Goal: Entertainment & Leisure: Browse casually

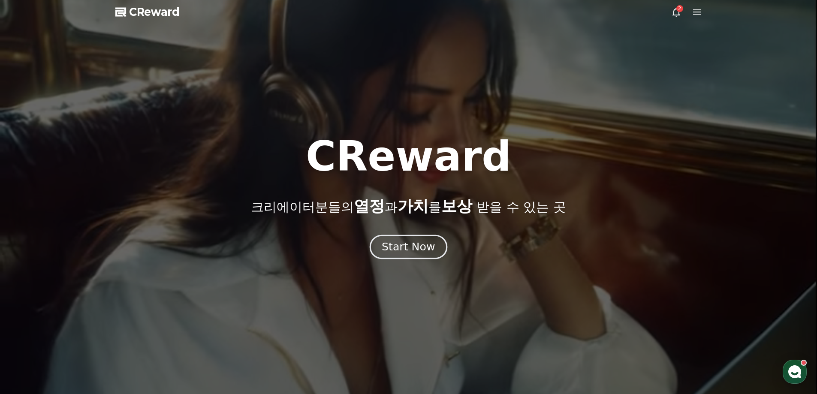
click at [421, 247] on div "Start Now" at bounding box center [407, 247] width 53 height 15
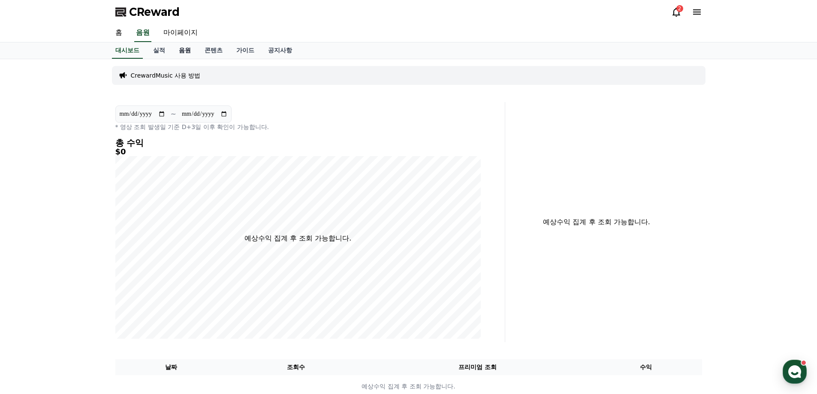
click at [183, 53] on link "음원" at bounding box center [185, 50] width 26 height 16
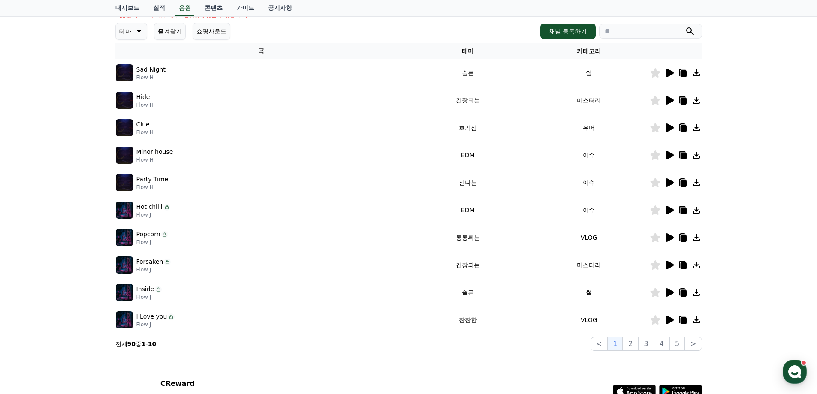
scroll to position [129, 0]
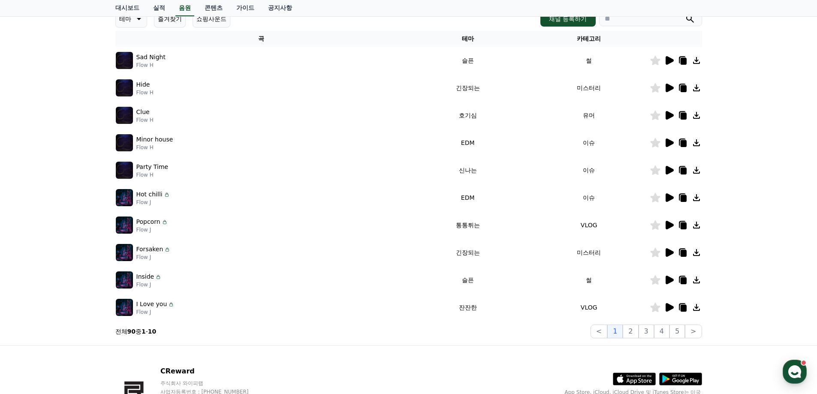
click at [667, 56] on icon at bounding box center [668, 60] width 10 height 10
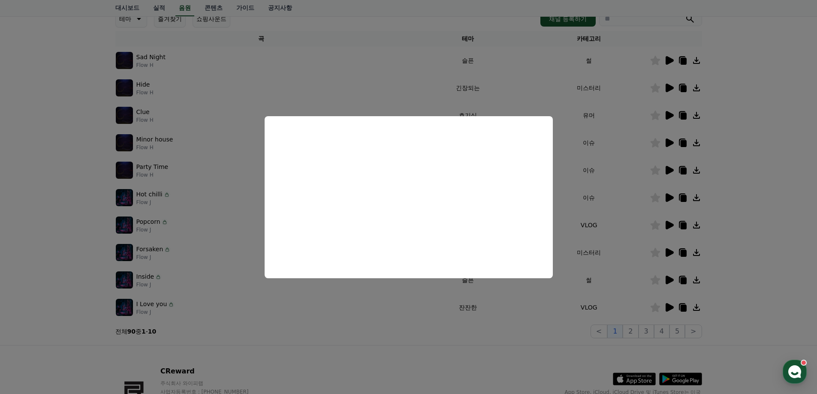
click at [733, 235] on button "close modal" at bounding box center [408, 197] width 817 height 394
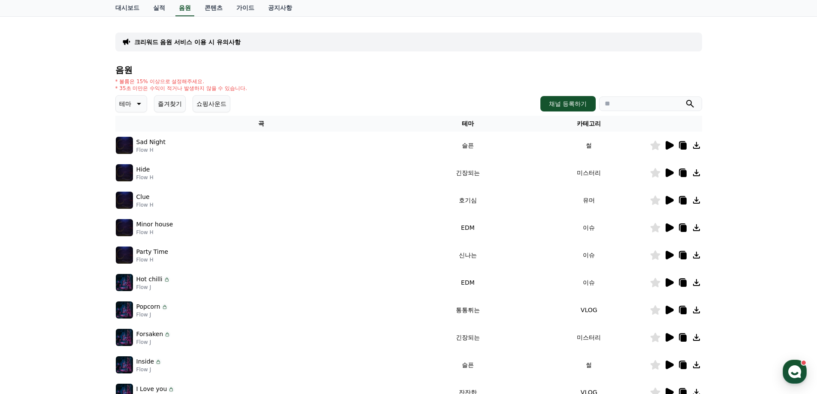
scroll to position [43, 0]
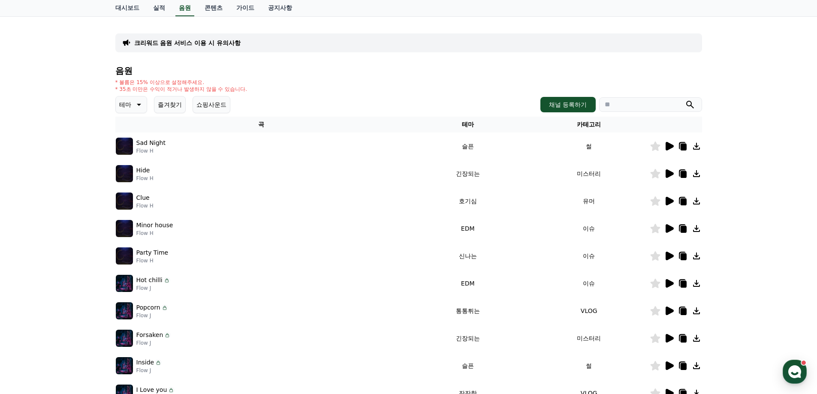
click at [136, 105] on icon at bounding box center [138, 104] width 10 height 10
click at [141, 151] on button "환상적인" at bounding box center [132, 149] width 31 height 19
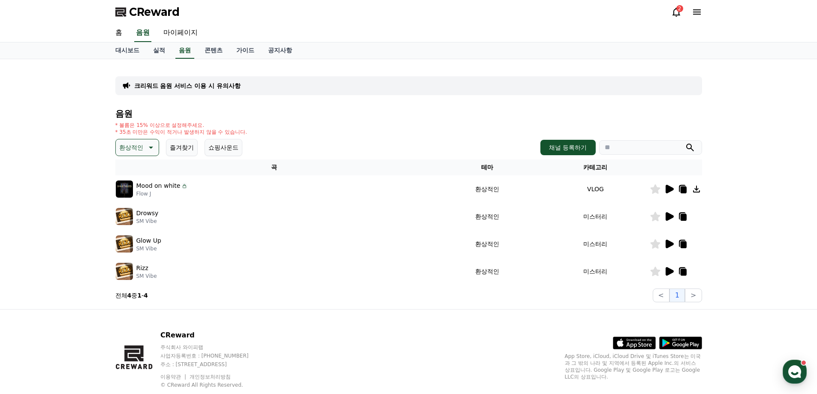
click at [669, 190] on icon at bounding box center [669, 189] width 8 height 9
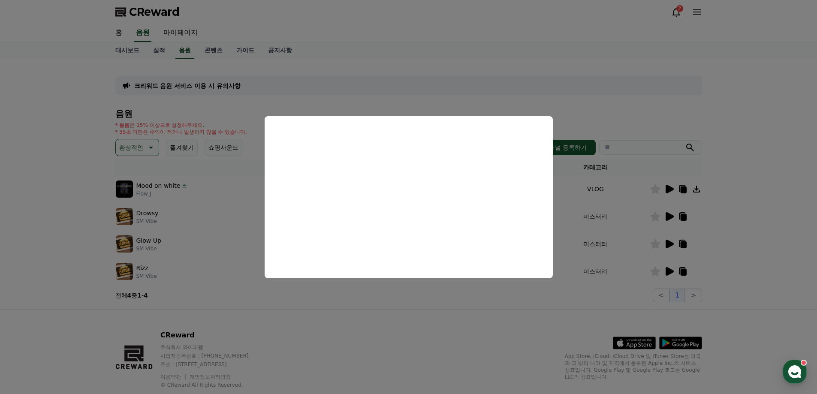
drag, startPoint x: 174, startPoint y: 212, endPoint x: 162, endPoint y: 212, distance: 12.0
click at [173, 212] on button "close modal" at bounding box center [408, 197] width 817 height 394
click at [153, 213] on p "Drowsy" at bounding box center [147, 213] width 22 height 9
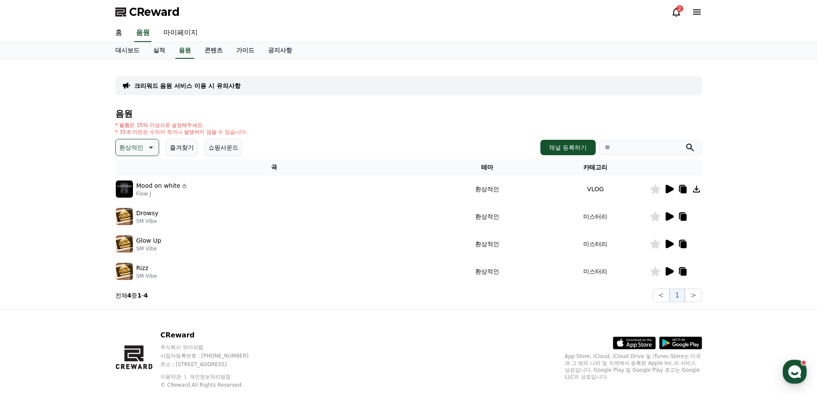
click at [131, 219] on img at bounding box center [124, 216] width 17 height 17
click at [670, 215] on icon at bounding box center [669, 216] width 8 height 9
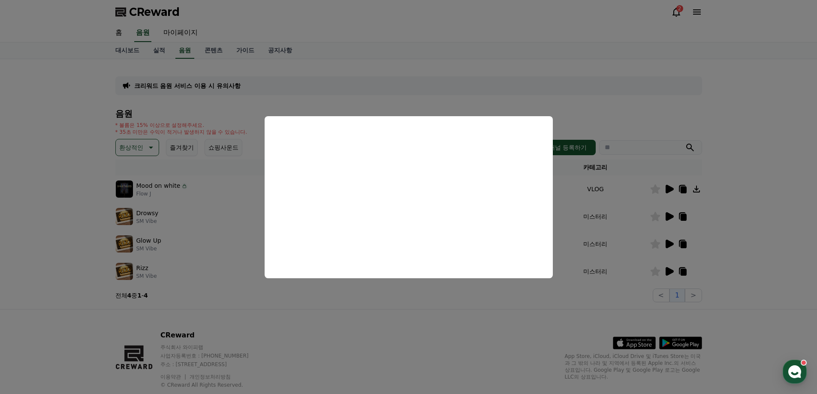
click at [738, 201] on button "close modal" at bounding box center [408, 197] width 817 height 394
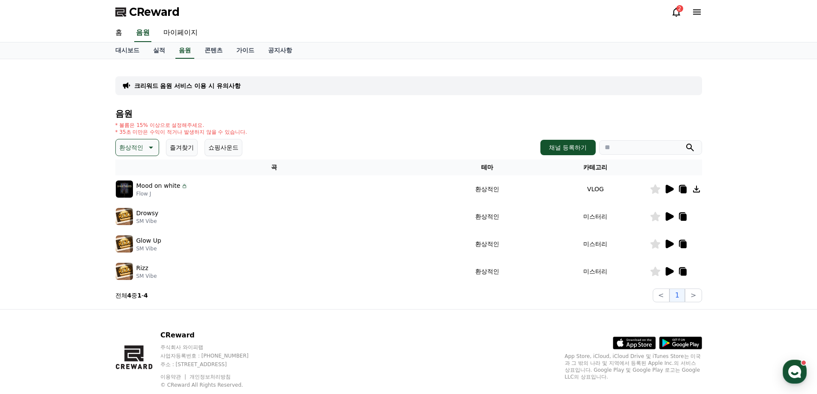
click at [153, 150] on icon at bounding box center [150, 147] width 10 height 10
click at [138, 216] on button "호기심" at bounding box center [129, 214] width 25 height 19
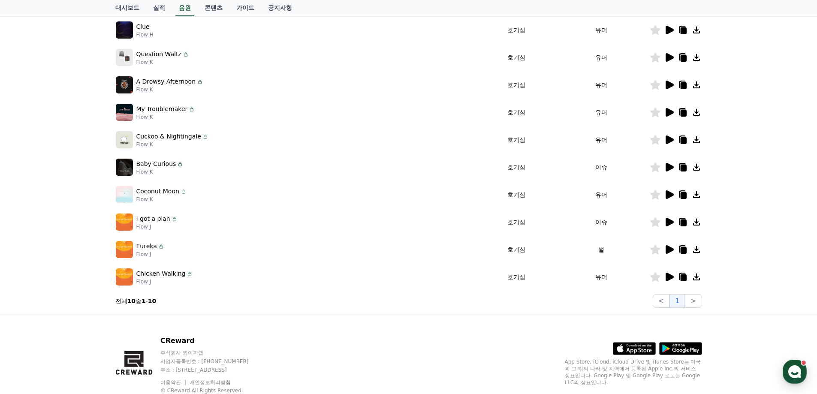
scroll to position [144, 0]
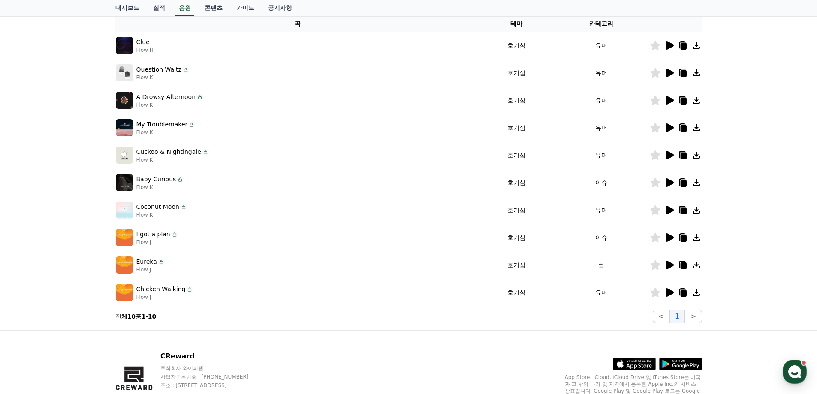
click at [670, 263] on icon at bounding box center [669, 265] width 8 height 9
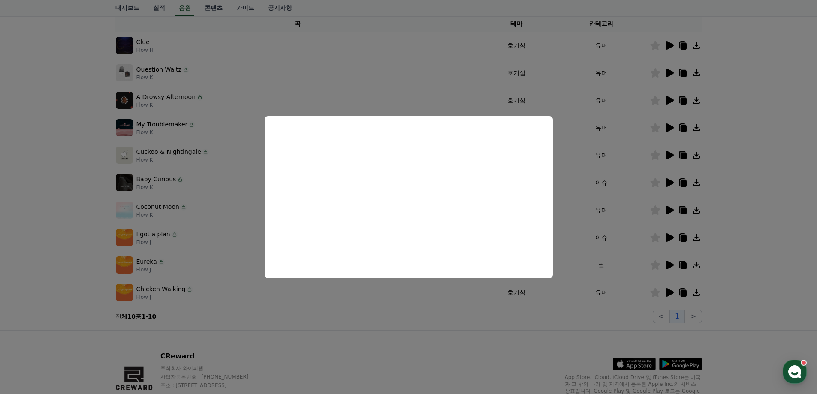
click at [669, 45] on button "close modal" at bounding box center [408, 197] width 817 height 394
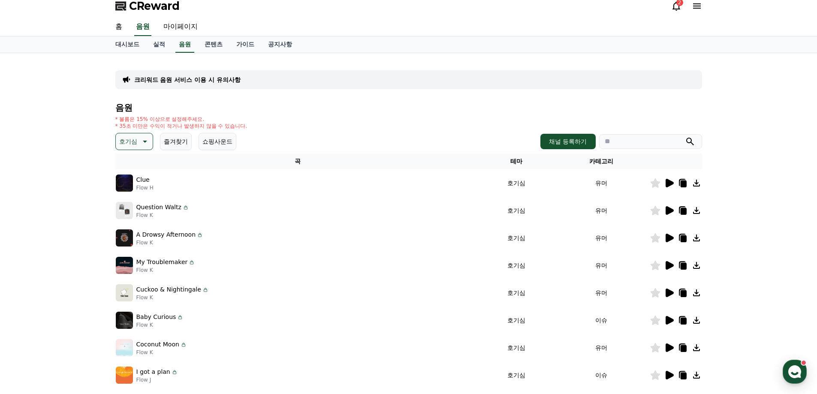
scroll to position [0, 0]
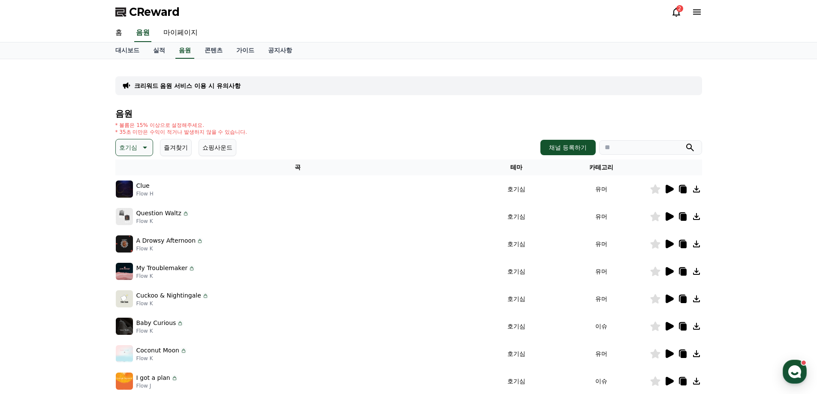
click at [137, 155] on button "호기심" at bounding box center [134, 147] width 38 height 17
click at [129, 237] on button "어두운" at bounding box center [129, 237] width 25 height 19
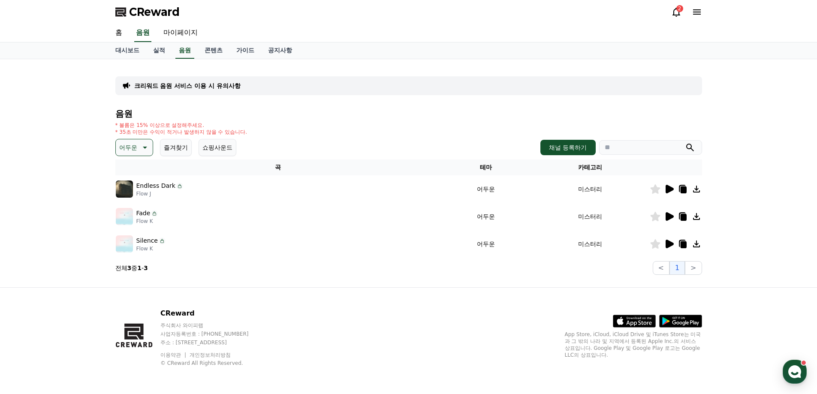
click at [674, 189] on div at bounding box center [675, 189] width 51 height 10
click at [671, 189] on icon at bounding box center [669, 189] width 8 height 9
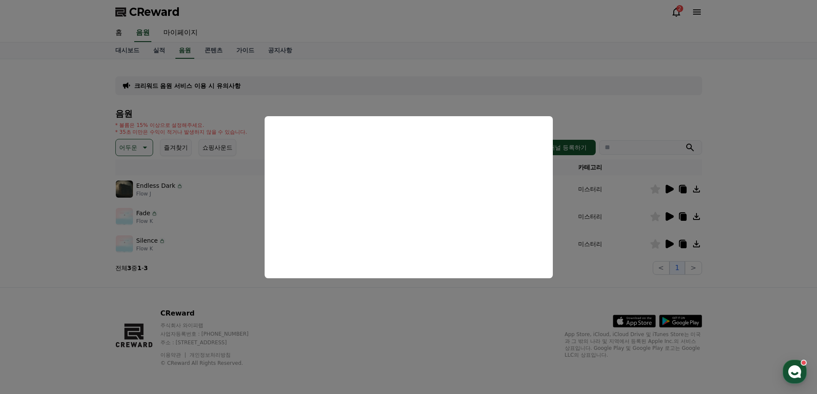
click at [735, 222] on button "close modal" at bounding box center [408, 197] width 817 height 394
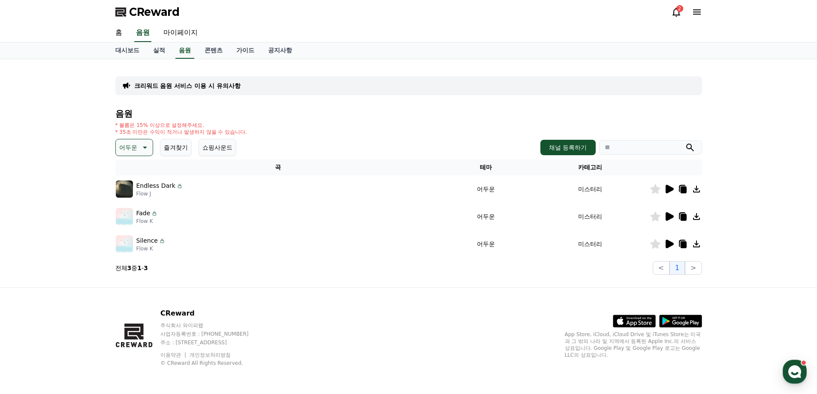
click at [669, 217] on icon at bounding box center [669, 216] width 8 height 9
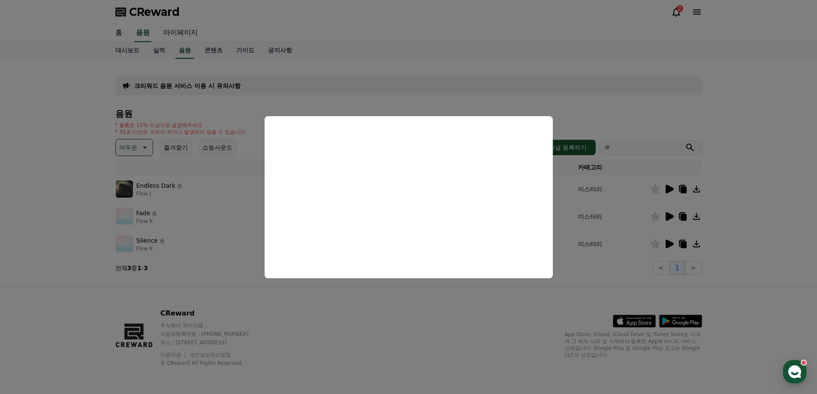
click at [741, 228] on button "close modal" at bounding box center [408, 197] width 817 height 394
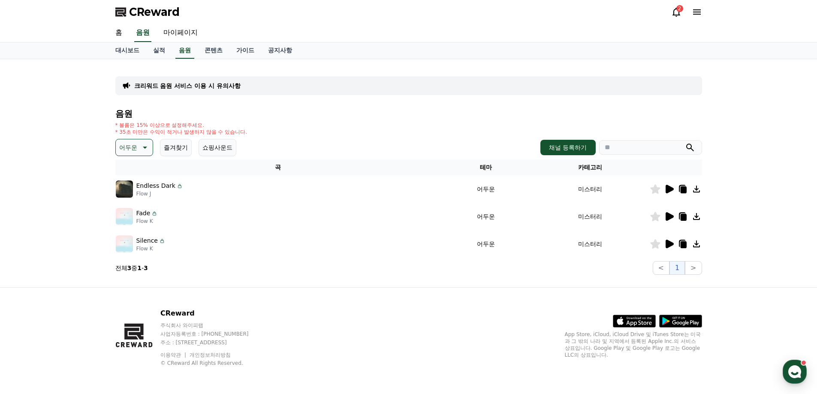
click at [667, 243] on icon at bounding box center [669, 244] width 8 height 9
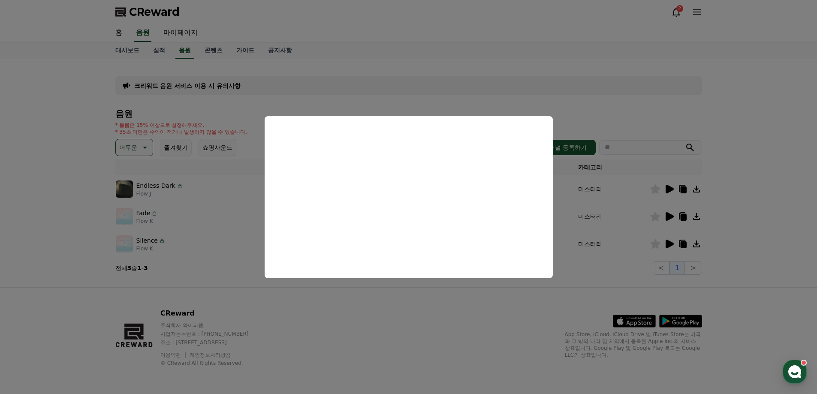
click at [721, 237] on button "close modal" at bounding box center [408, 197] width 817 height 394
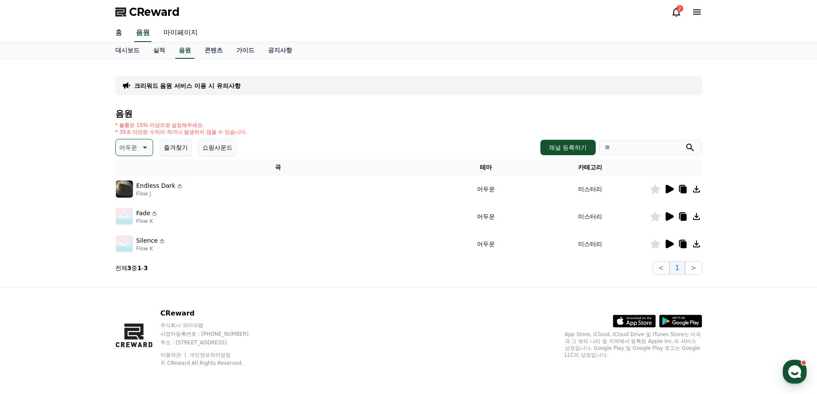
click at [139, 149] on icon at bounding box center [144, 147] width 10 height 10
click at [136, 216] on button "호기심" at bounding box center [129, 214] width 25 height 19
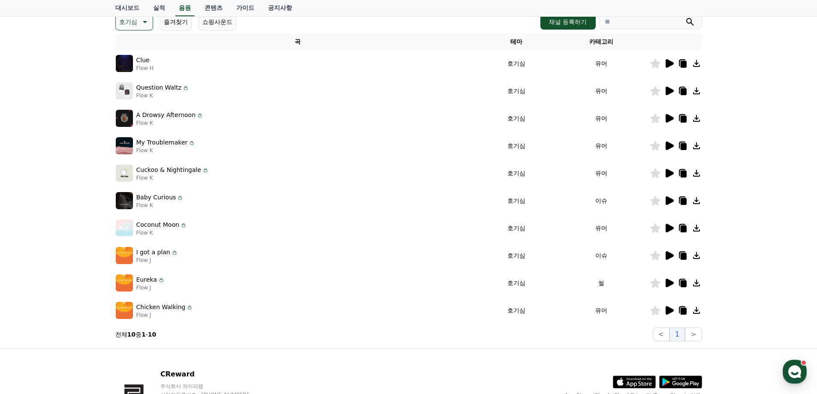
scroll to position [58, 0]
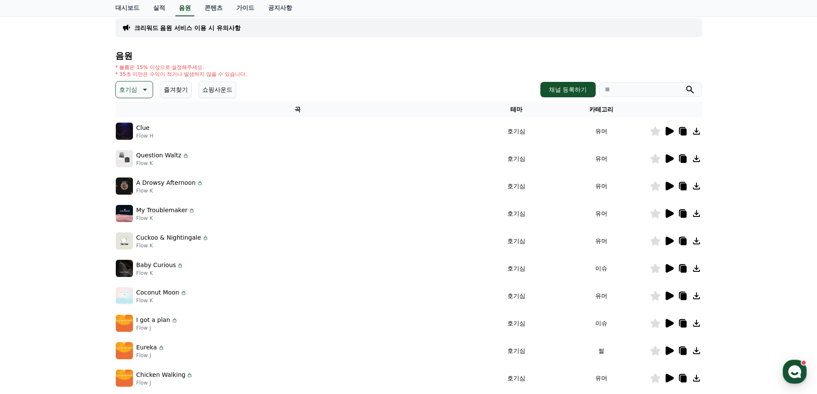
click at [667, 159] on icon at bounding box center [669, 158] width 8 height 9
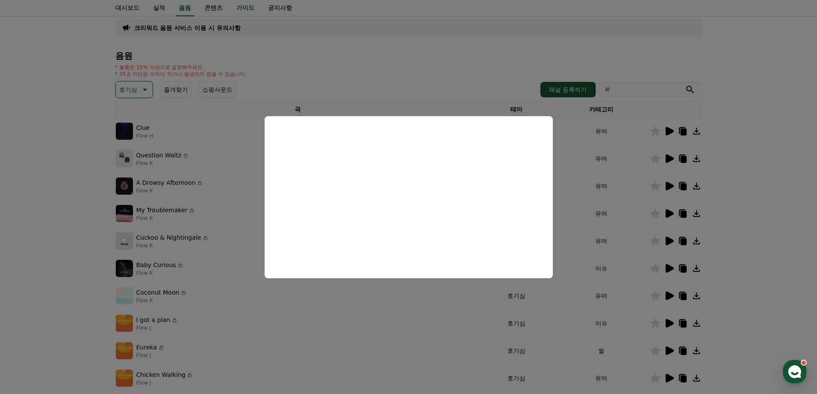
click at [757, 236] on button "close modal" at bounding box center [408, 197] width 817 height 394
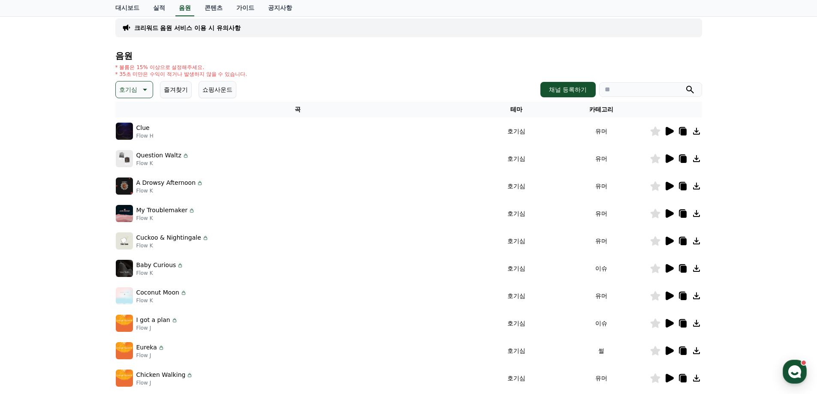
click at [669, 184] on icon at bounding box center [669, 186] width 8 height 9
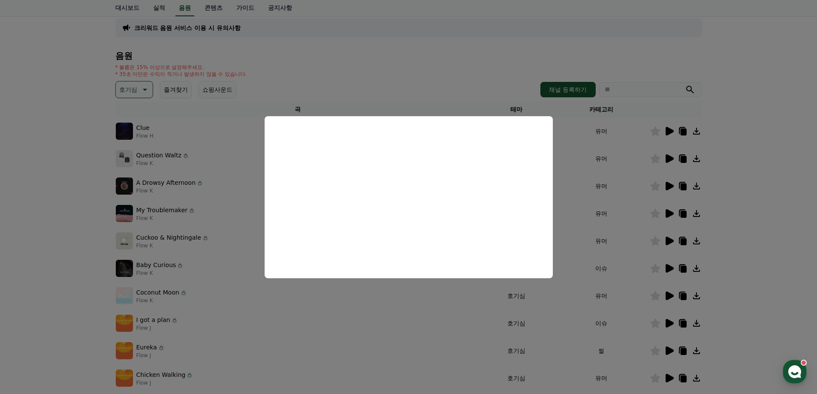
click at [721, 252] on button "close modal" at bounding box center [408, 197] width 817 height 394
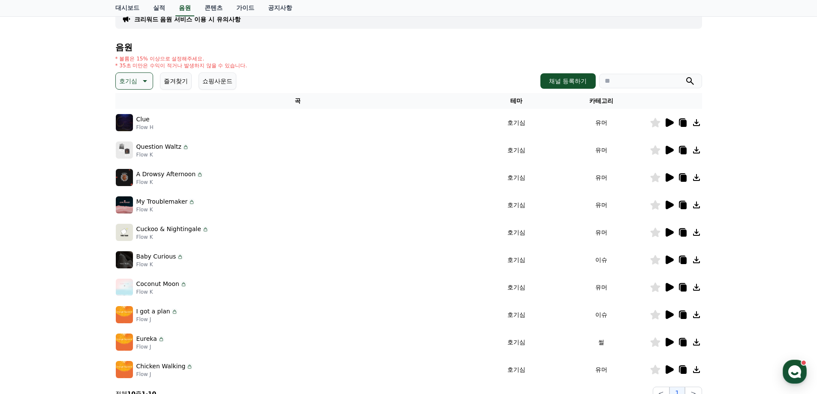
scroll to position [15, 0]
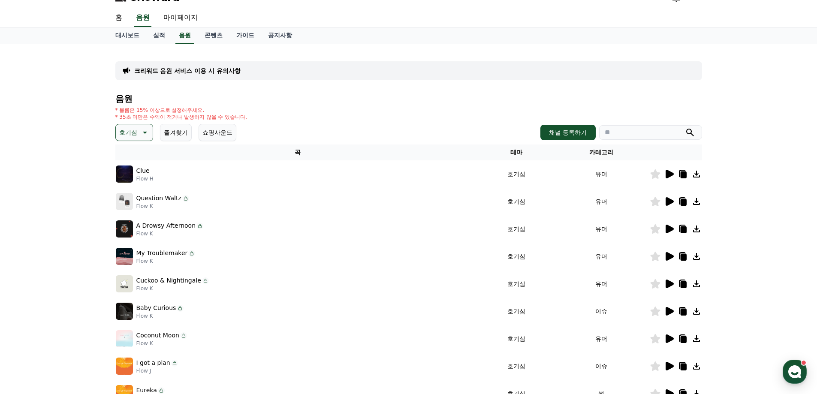
click at [667, 255] on icon at bounding box center [669, 256] width 8 height 9
